Goal: Check status: Check status

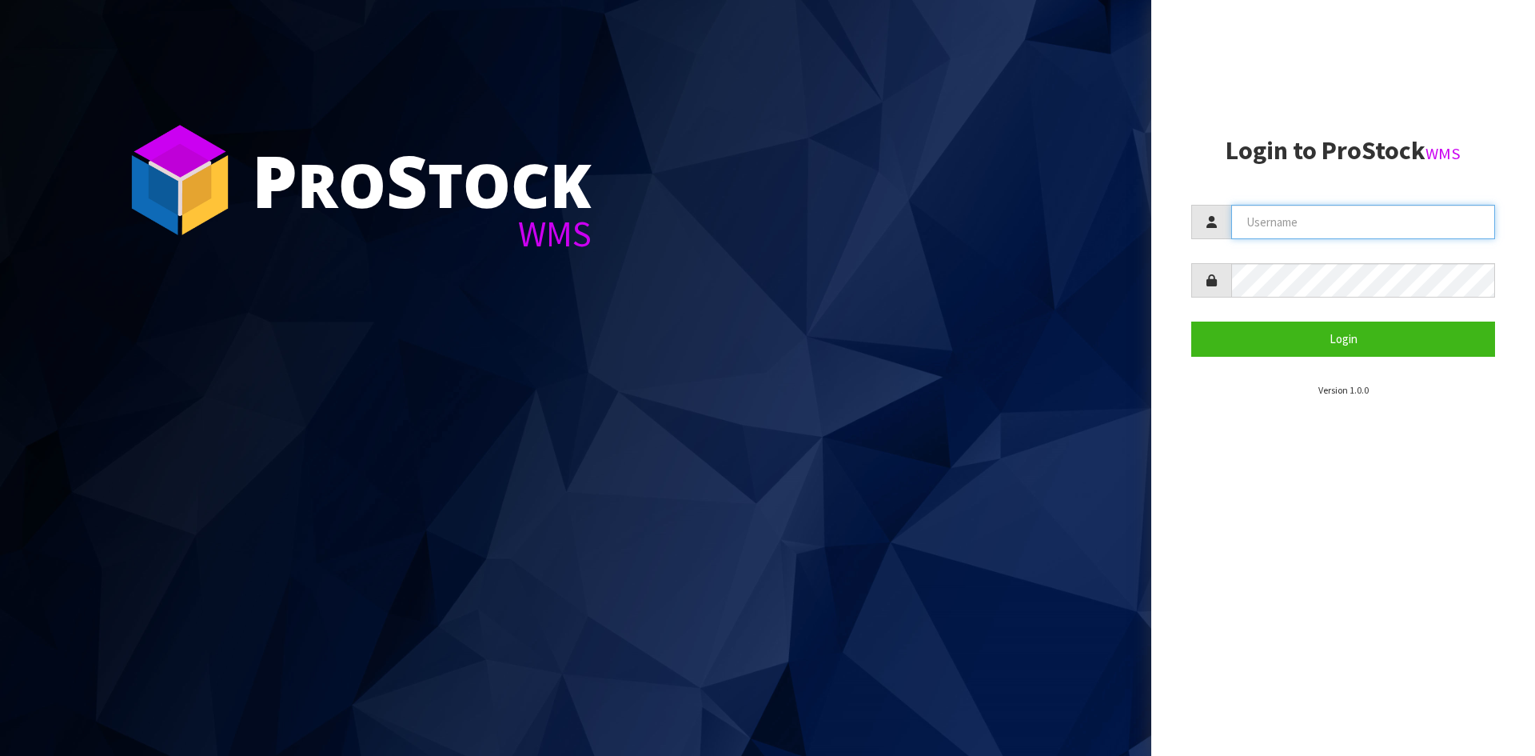
click at [1409, 209] on input "text" at bounding box center [1364, 222] width 264 height 34
type input "[EMAIL_ADDRESS][DOMAIN_NAME]"
click at [1192, 321] on button "Login" at bounding box center [1344, 338] width 304 height 34
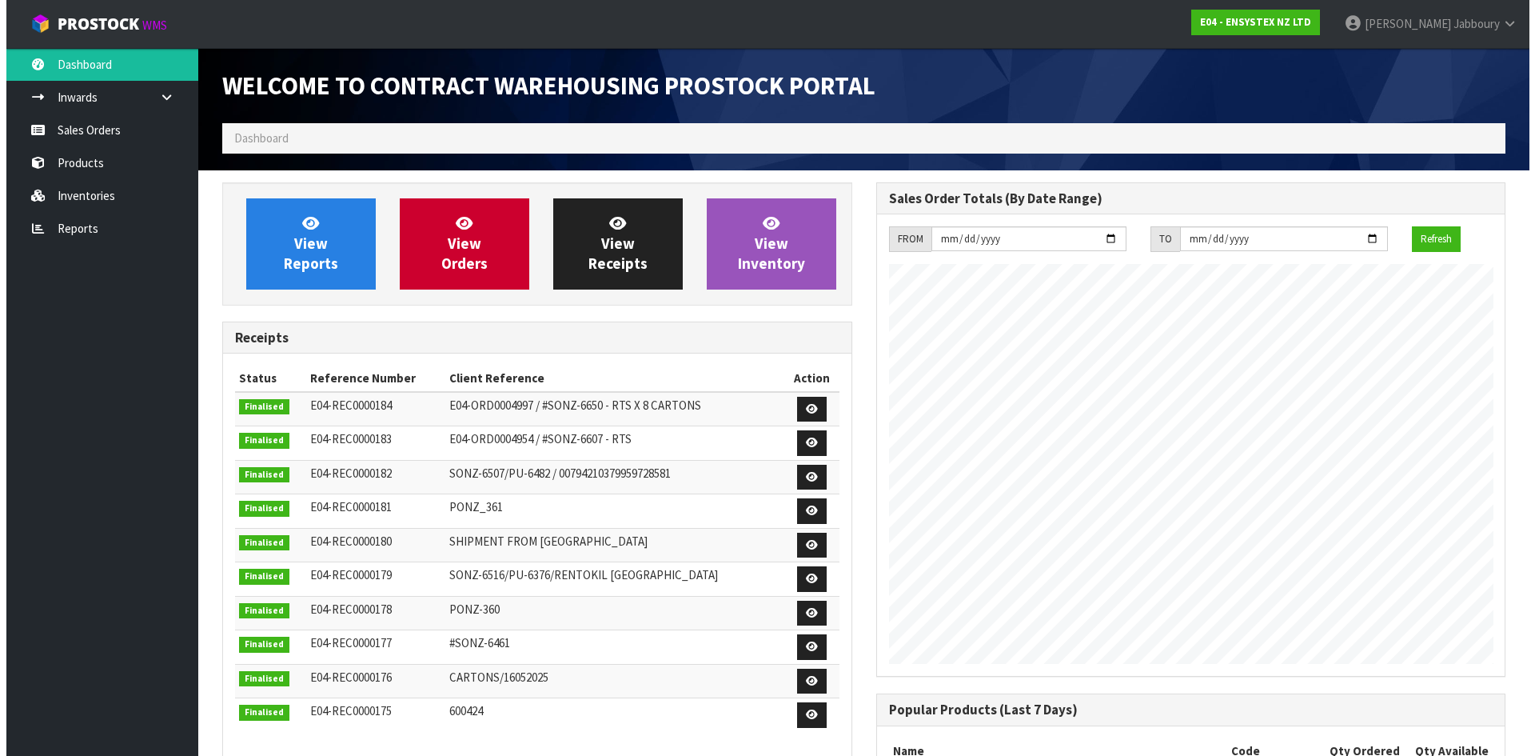
scroll to position [887, 653]
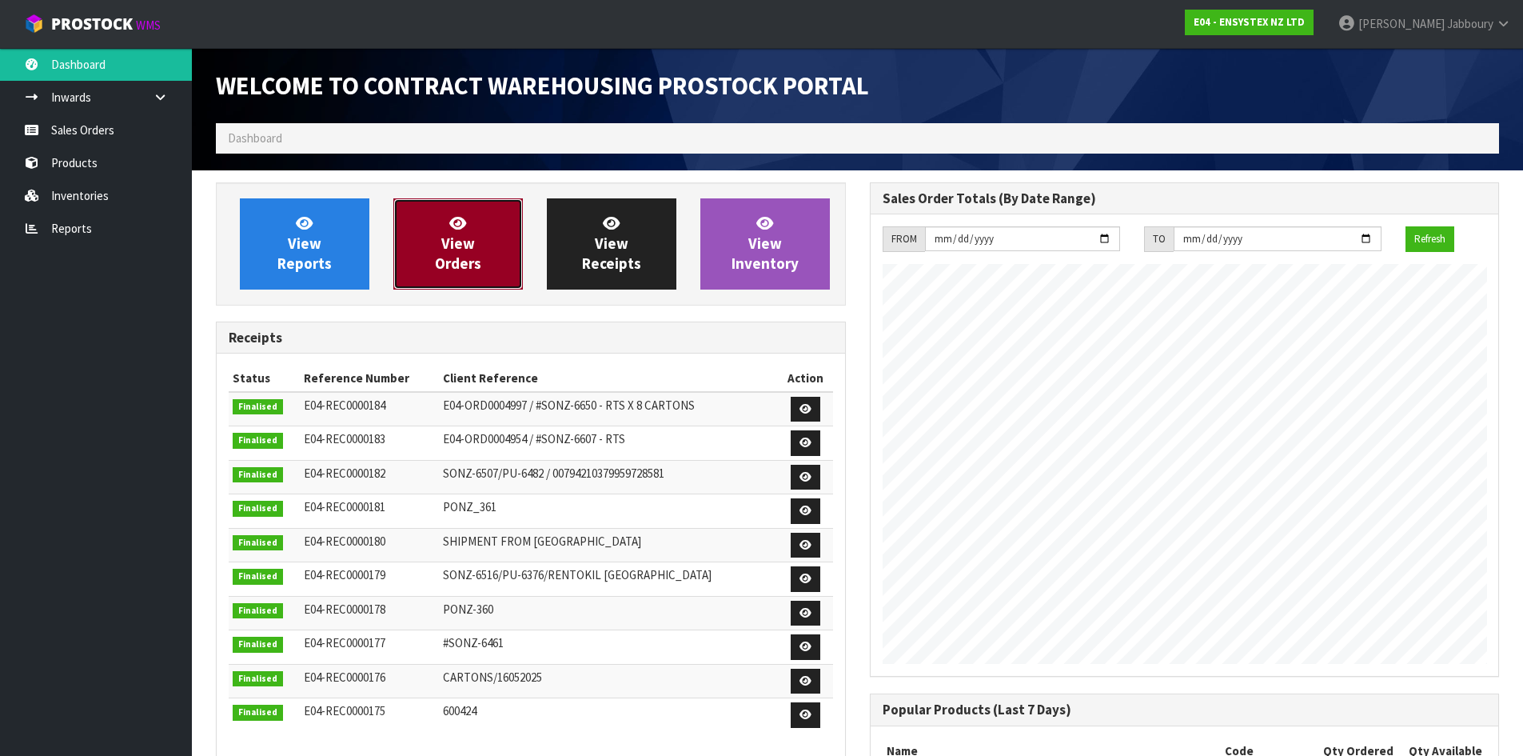
click at [461, 250] on span "View Orders" at bounding box center [458, 244] width 46 height 60
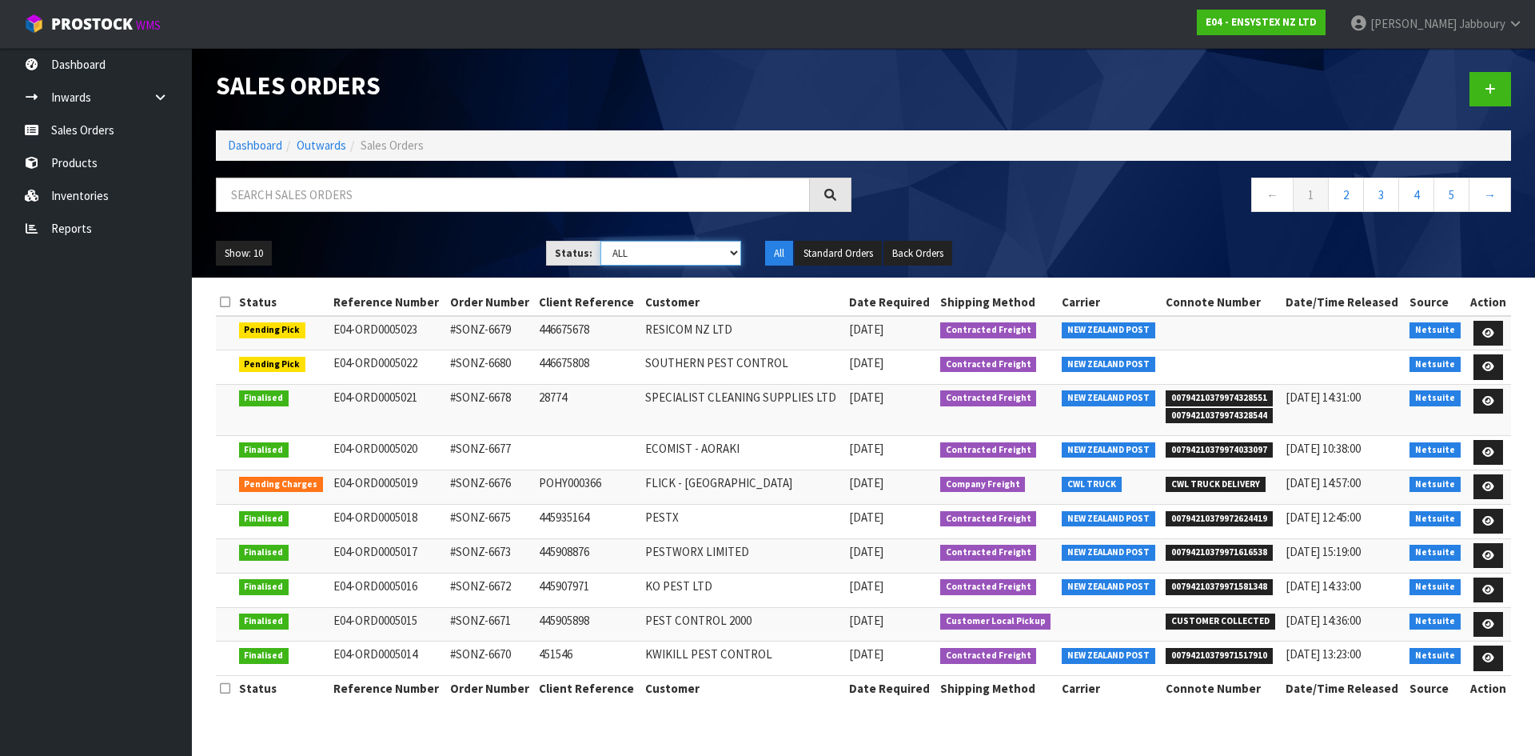
click at [652, 250] on select "Draft Pending Allocated Pending Pick Goods Picked Goods Packed Pending Charges …" at bounding box center [672, 253] width 142 height 25
click at [601, 241] on select "Draft Pending Allocated Pending Pick Goods Picked Goods Packed Pending Charges …" at bounding box center [672, 253] width 142 height 25
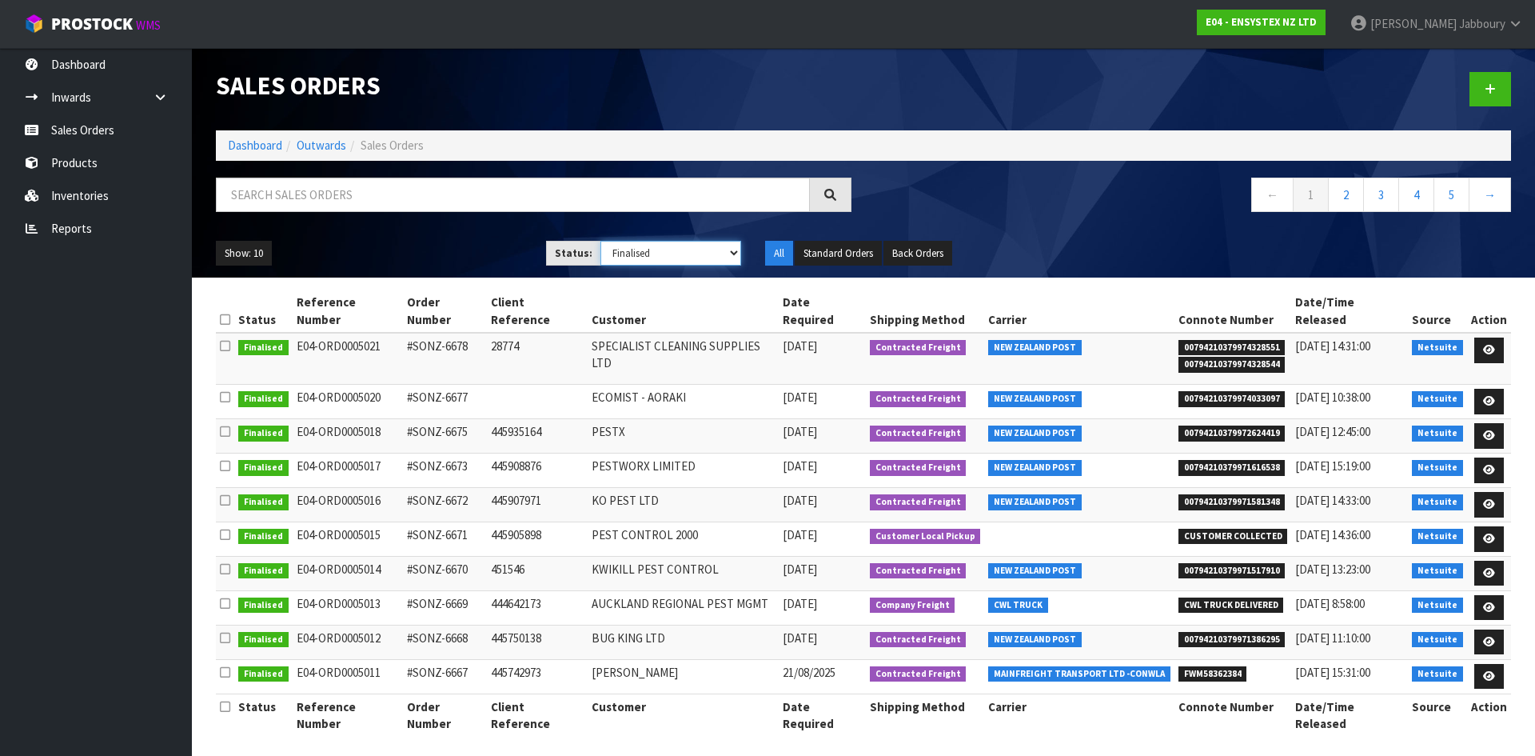
click at [722, 253] on select "Draft Pending Allocated Pending Pick Goods Picked Goods Packed Pending Charges …" at bounding box center [672, 253] width 142 height 25
select select "string:ALL"
click at [601, 241] on select "Draft Pending Allocated Pending Pick Goods Picked Goods Packed Pending Charges …" at bounding box center [672, 253] width 142 height 25
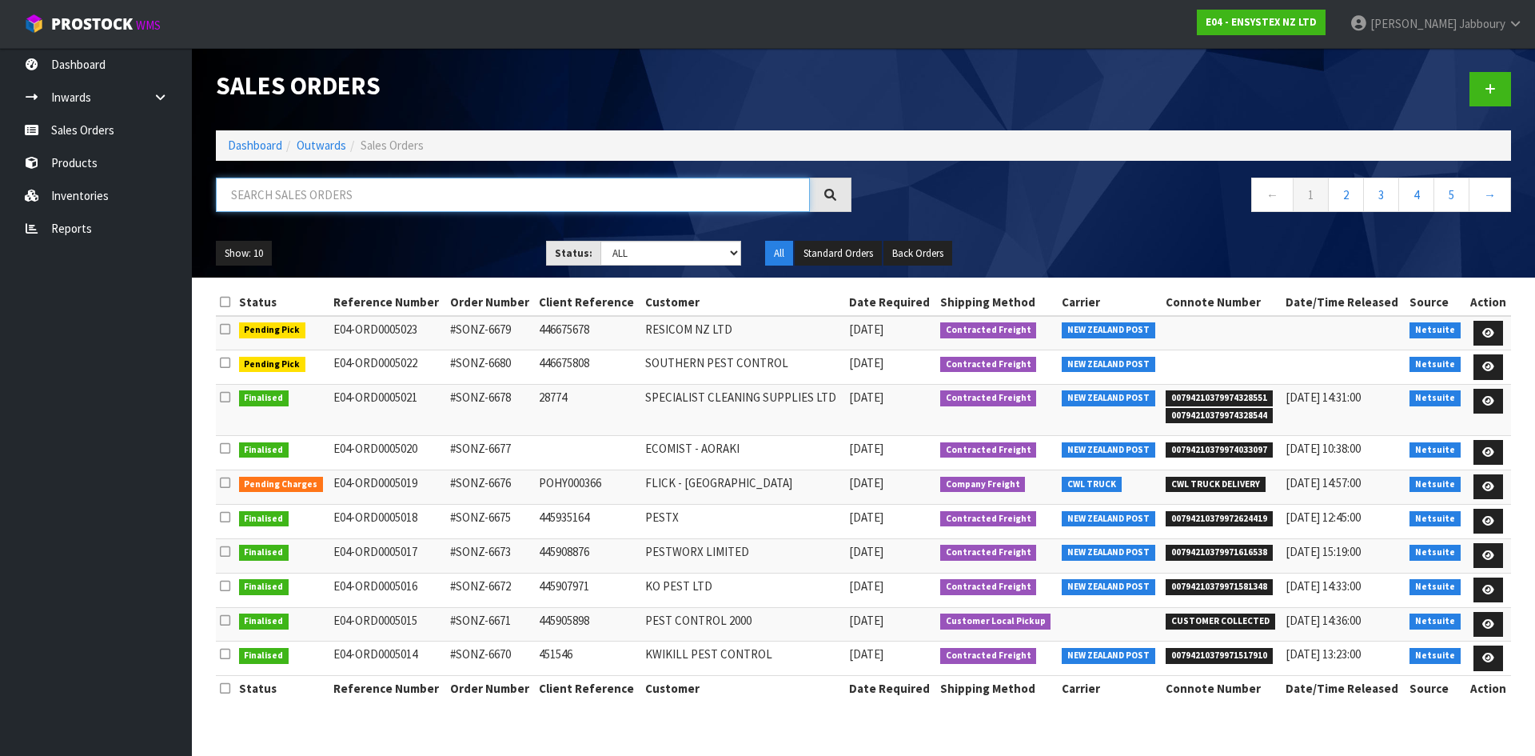
click at [370, 195] on input "text" at bounding box center [513, 195] width 594 height 34
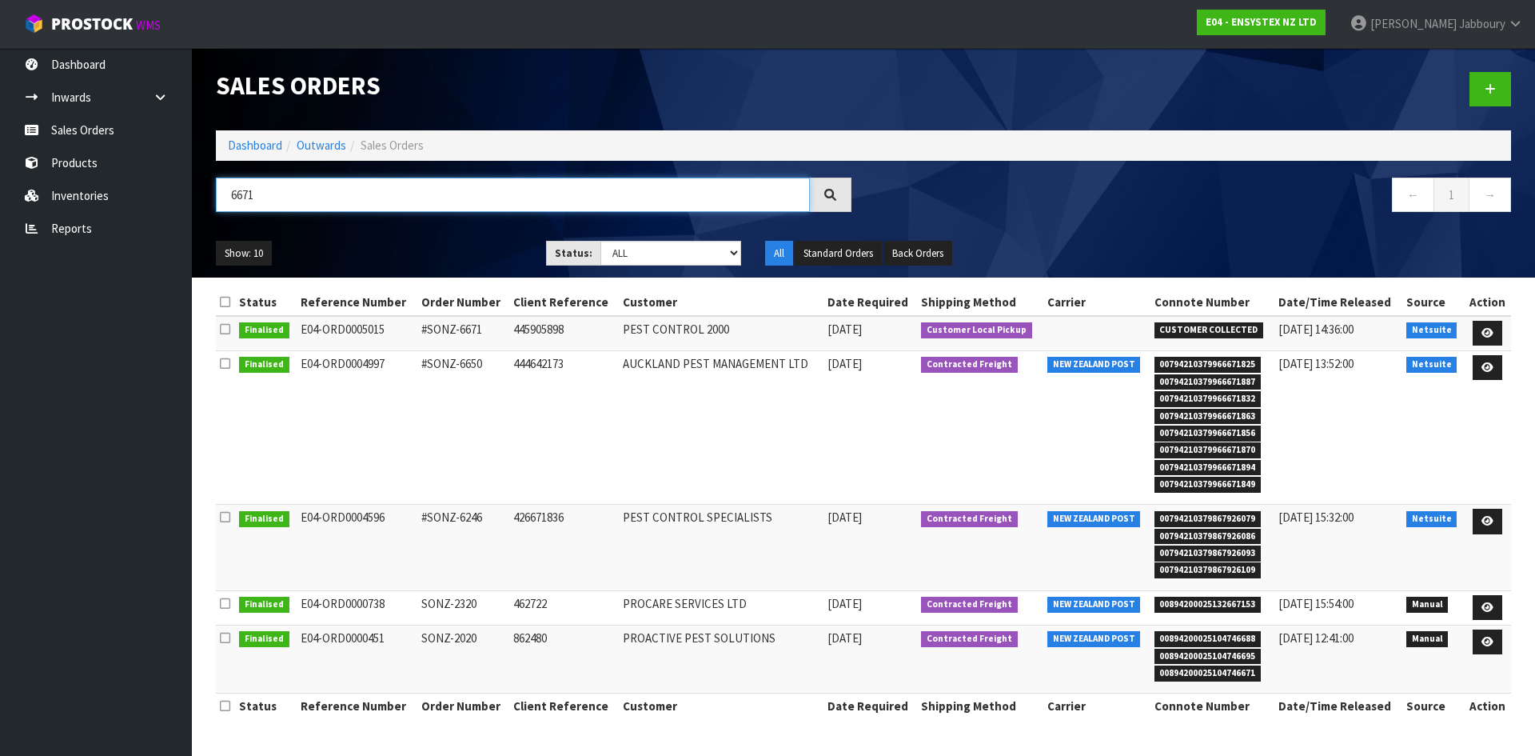
type input "6671"
click at [1504, 18] on span "Jabboury" at bounding box center [1482, 23] width 46 height 15
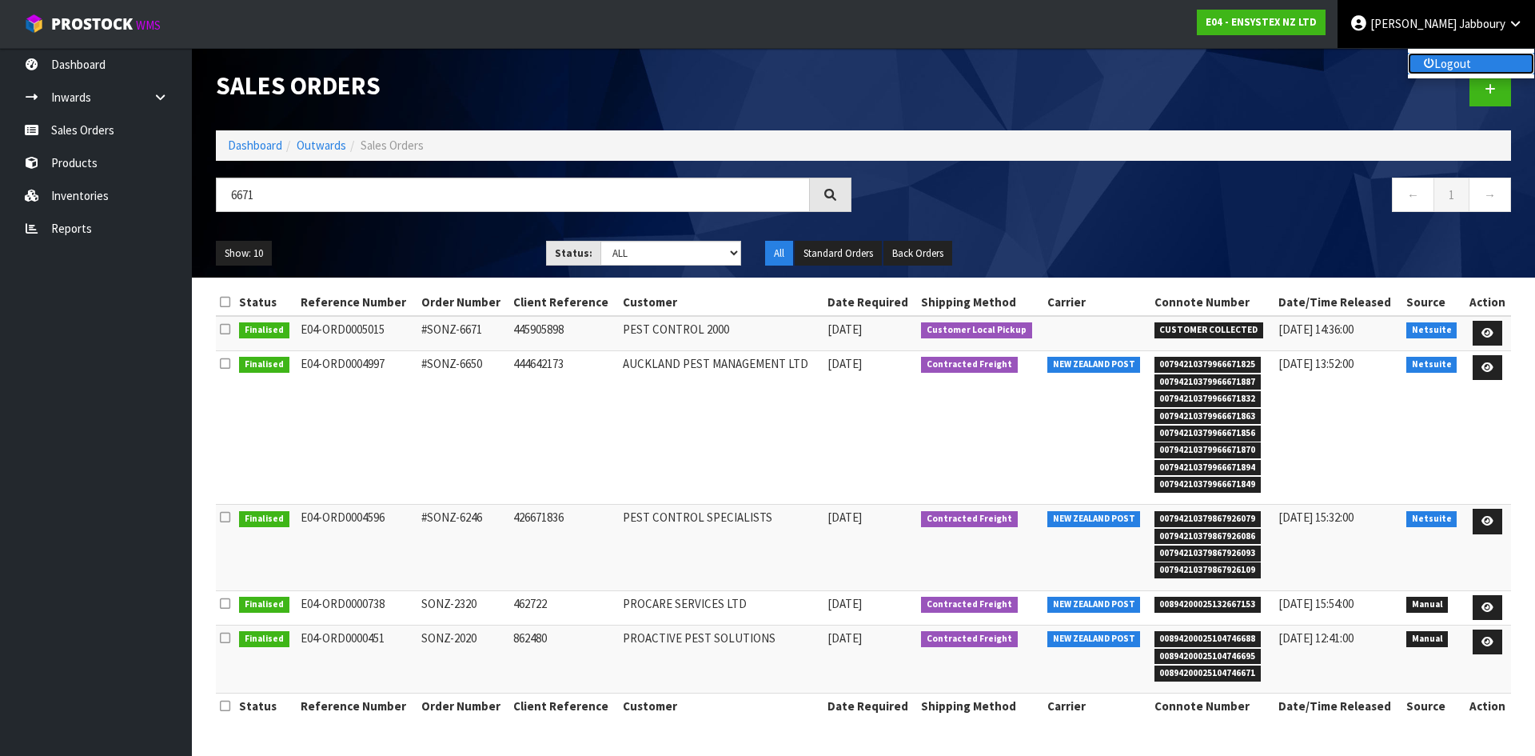
click at [1428, 73] on link "Logout" at bounding box center [1471, 64] width 126 height 22
